Goal: Entertainment & Leisure: Consume media (video, audio)

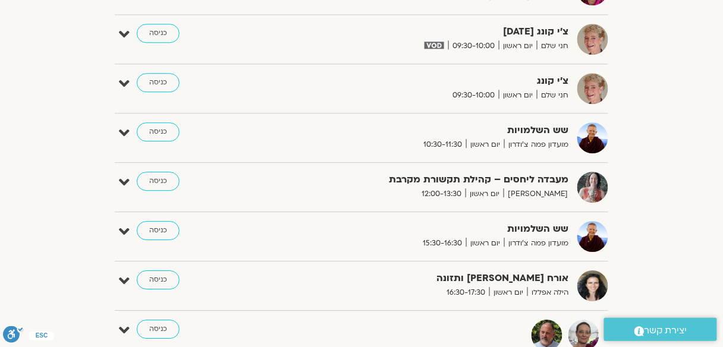
scroll to position [713, 0]
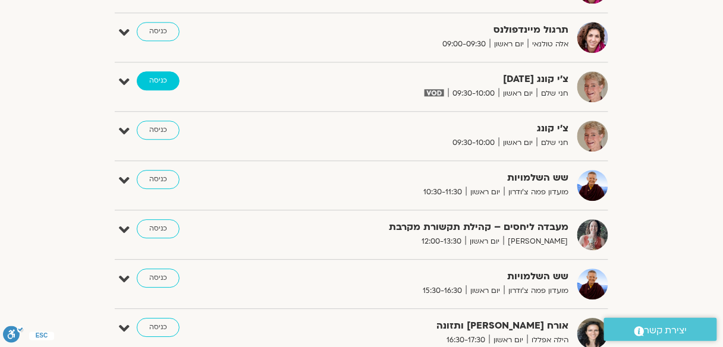
click at [161, 76] on link "כניסה" at bounding box center [158, 80] width 43 height 19
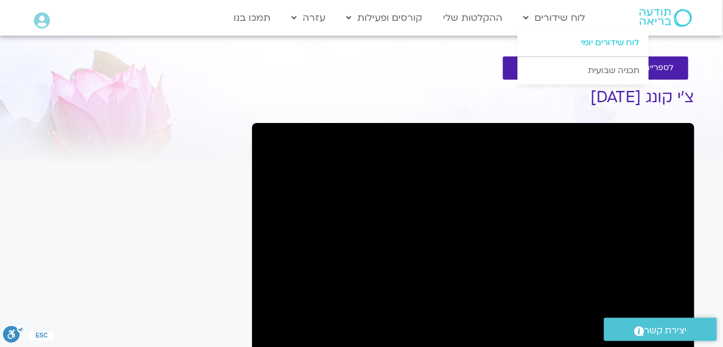
click at [598, 42] on link "לוח שידורים יומי" at bounding box center [583, 42] width 131 height 27
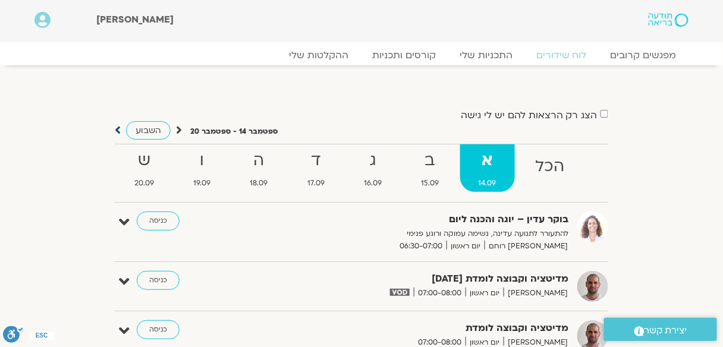
click at [115, 129] on icon at bounding box center [118, 130] width 6 height 12
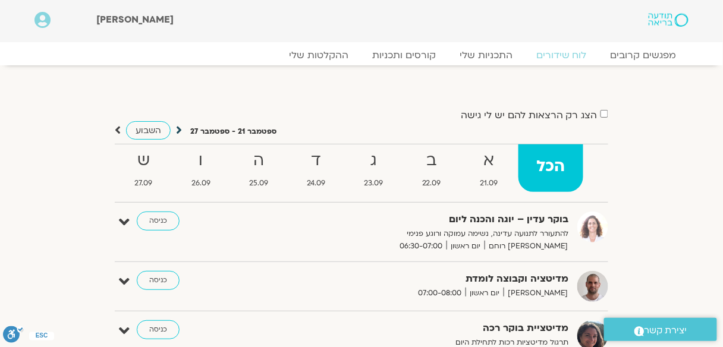
click at [176, 131] on icon at bounding box center [179, 130] width 6 height 12
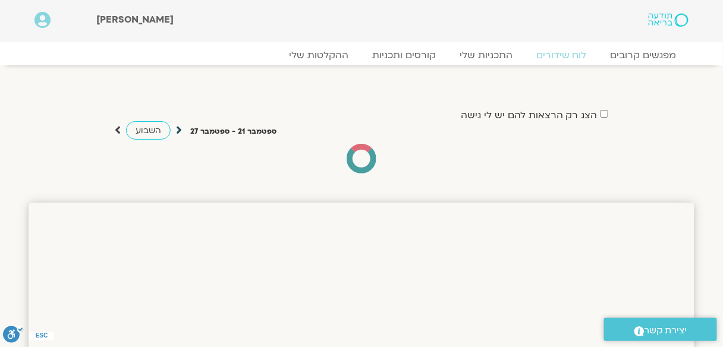
click at [176, 131] on icon at bounding box center [179, 130] width 6 height 12
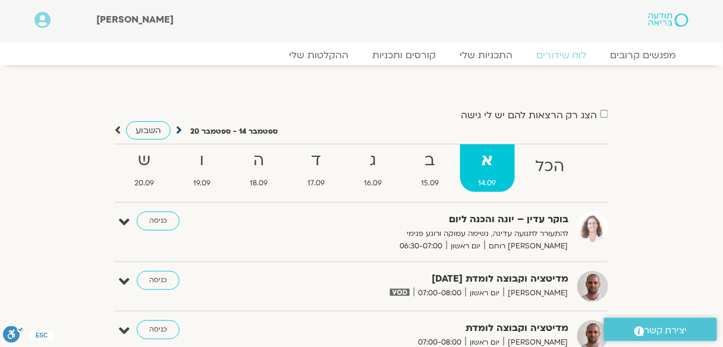
click at [177, 129] on icon at bounding box center [179, 130] width 6 height 12
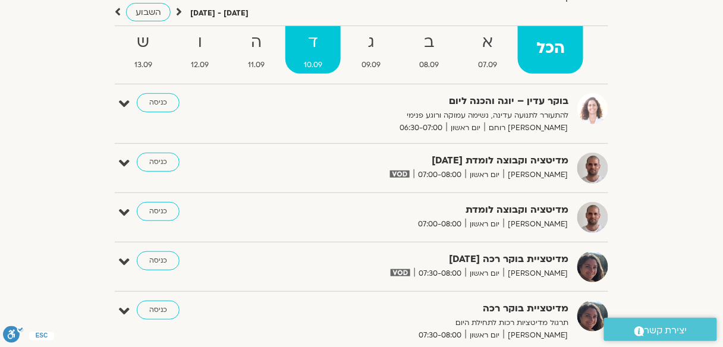
scroll to position [95, 0]
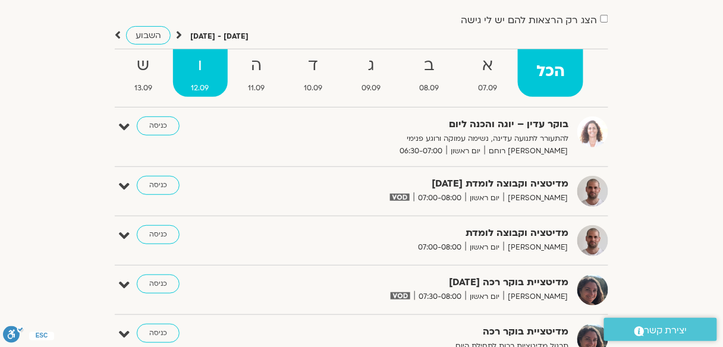
click at [195, 73] on strong "ו" at bounding box center [200, 65] width 55 height 27
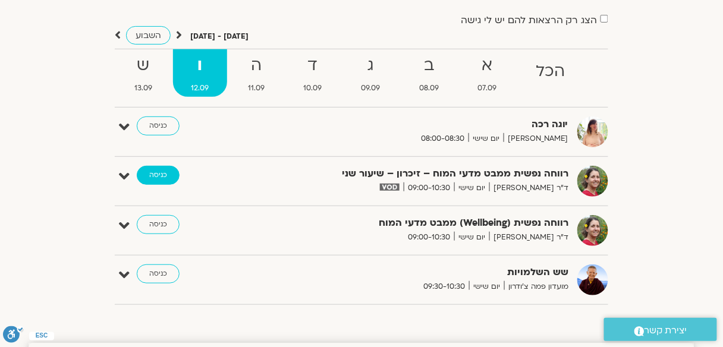
click at [162, 175] on link "כניסה" at bounding box center [158, 175] width 43 height 19
